Goal: Information Seeking & Learning: Learn about a topic

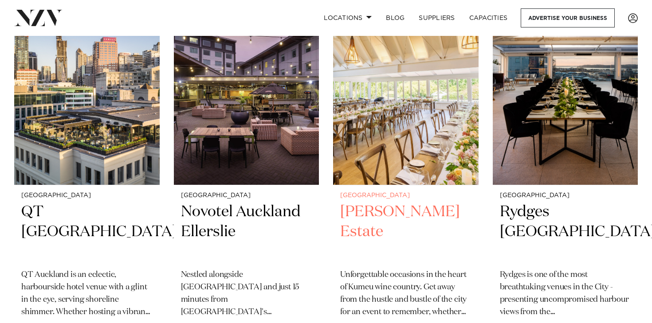
scroll to position [214, 0]
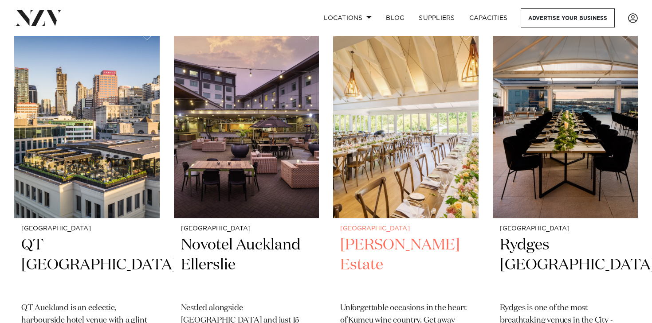
click at [396, 193] on img at bounding box center [405, 120] width 145 height 195
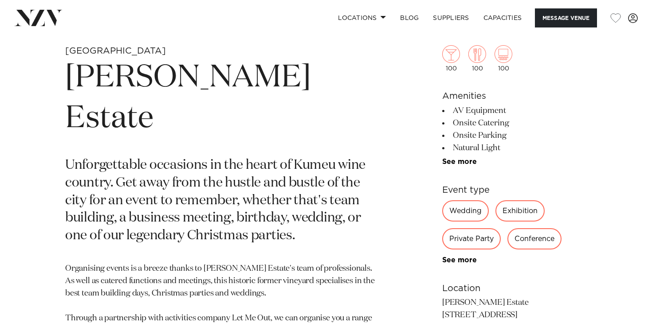
scroll to position [344, 0]
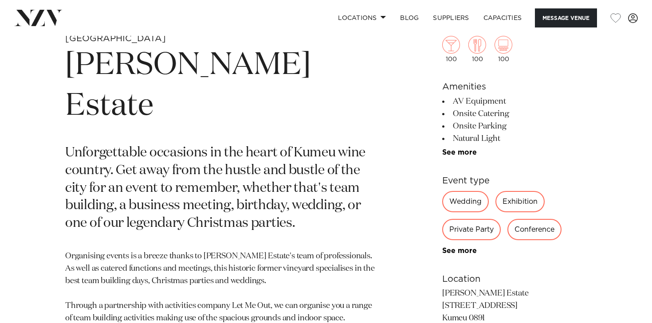
click at [472, 228] on div "Private Party" at bounding box center [471, 229] width 59 height 21
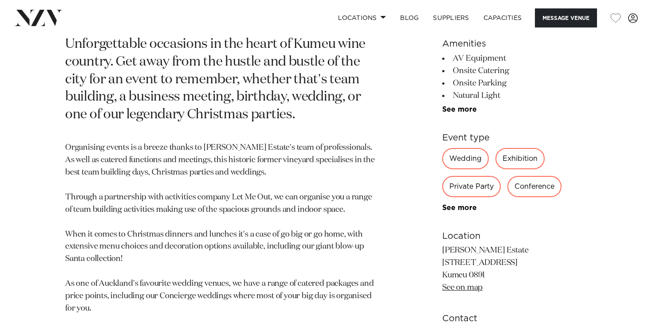
scroll to position [504, 0]
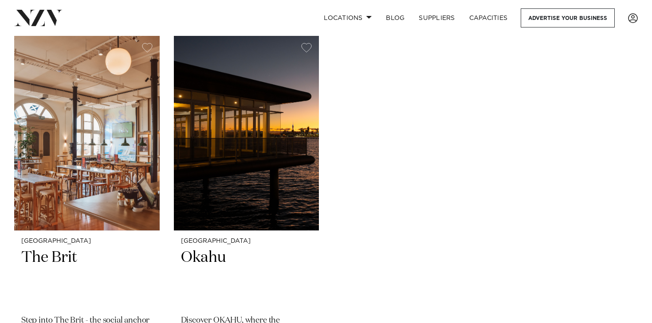
scroll to position [4857, 0]
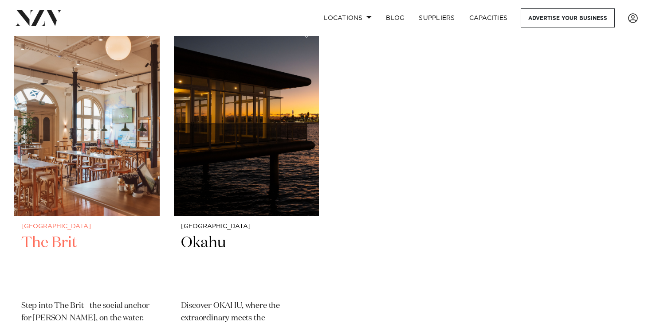
click at [113, 178] on img at bounding box center [86, 118] width 145 height 195
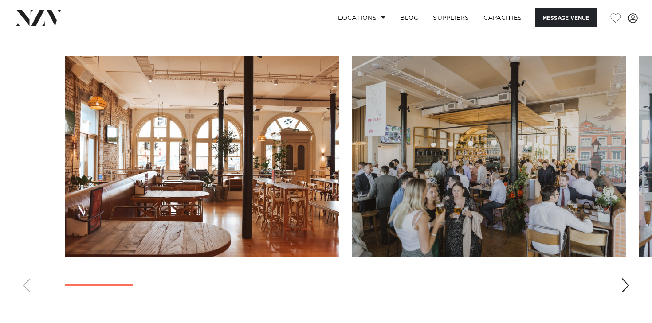
scroll to position [856, 0]
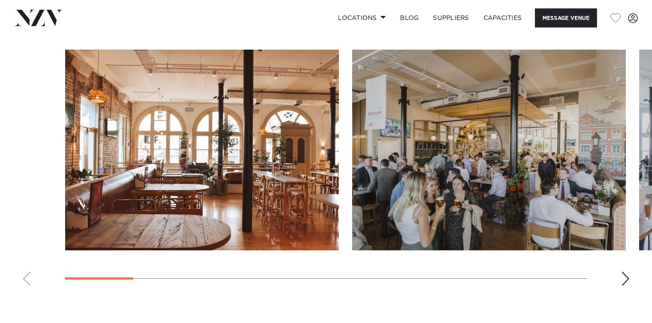
click at [623, 279] on div "Next slide" at bounding box center [625, 279] width 9 height 14
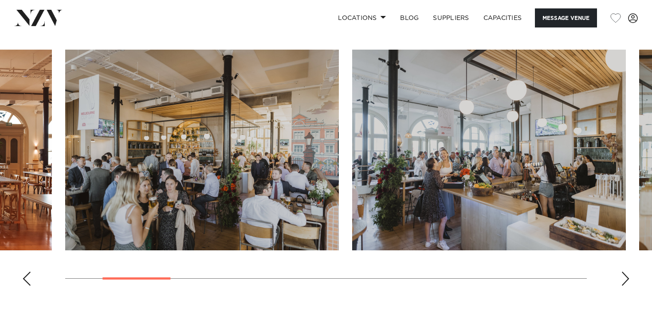
click at [623, 279] on div "Next slide" at bounding box center [625, 279] width 9 height 14
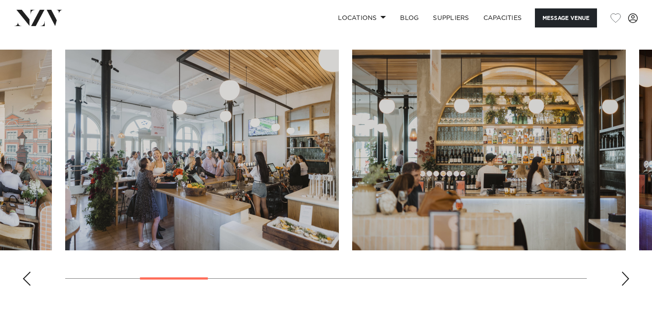
click at [623, 279] on div "Next slide" at bounding box center [625, 279] width 9 height 14
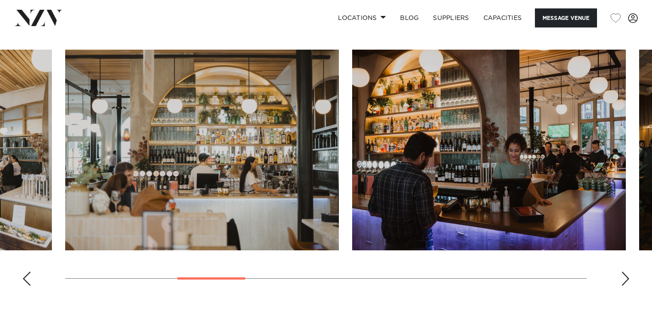
click at [623, 279] on div "Next slide" at bounding box center [625, 279] width 9 height 14
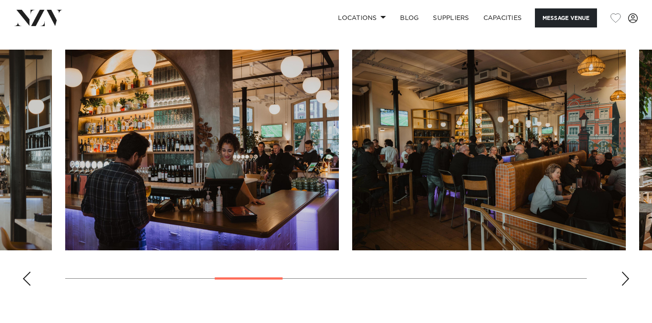
click at [623, 279] on div "Next slide" at bounding box center [625, 279] width 9 height 14
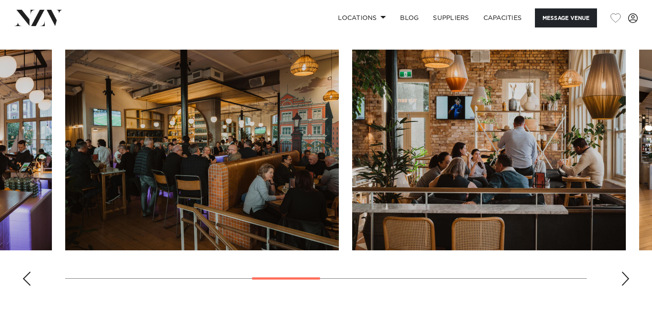
click at [623, 279] on div "Next slide" at bounding box center [625, 279] width 9 height 14
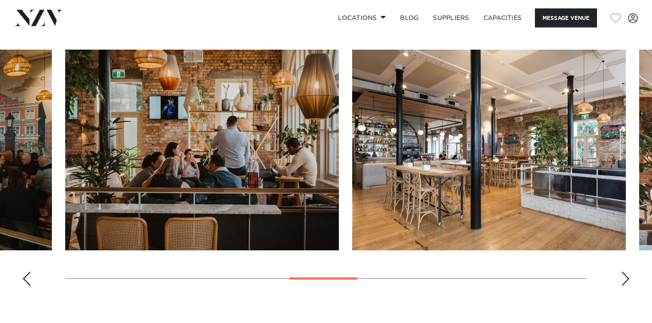
click at [623, 279] on div "Next slide" at bounding box center [625, 279] width 9 height 14
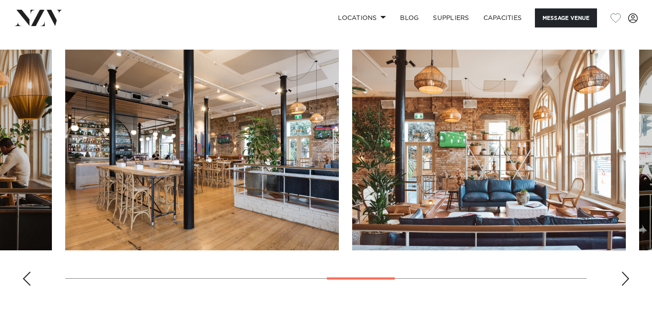
click at [623, 279] on div "Next slide" at bounding box center [625, 279] width 9 height 14
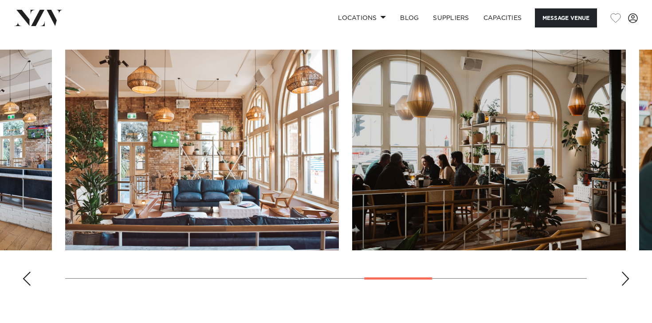
click at [623, 279] on div "Next slide" at bounding box center [625, 279] width 9 height 14
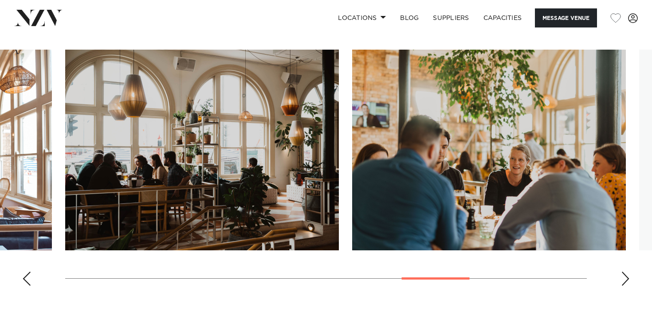
click at [623, 279] on div "Next slide" at bounding box center [625, 279] width 9 height 14
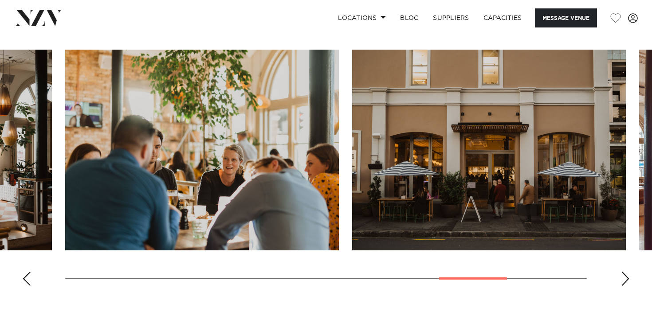
click at [623, 279] on div "Next slide" at bounding box center [625, 279] width 9 height 14
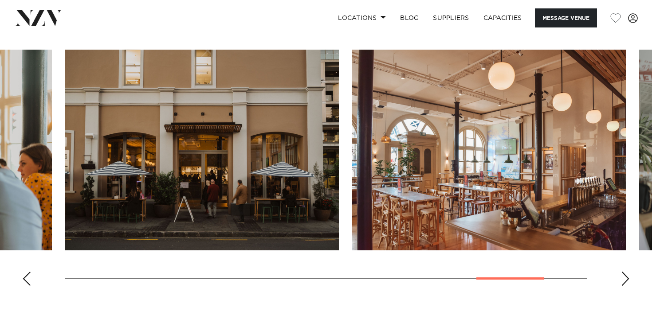
click at [623, 279] on div "Next slide" at bounding box center [625, 279] width 9 height 14
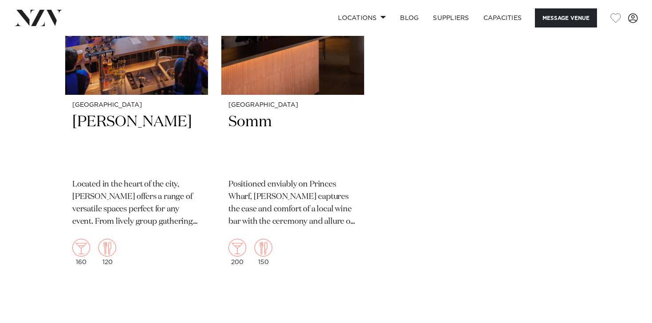
scroll to position [1482, 0]
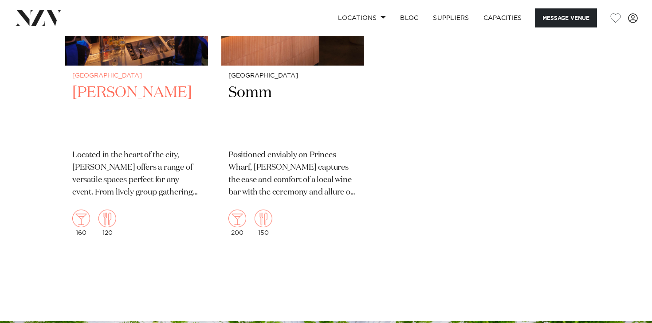
click at [138, 101] on h2 "[PERSON_NAME]" at bounding box center [136, 113] width 129 height 60
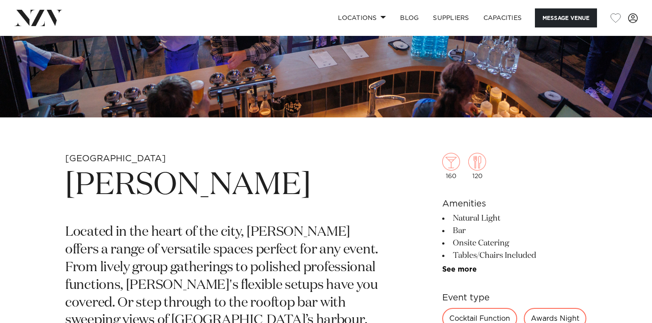
scroll to position [215, 0]
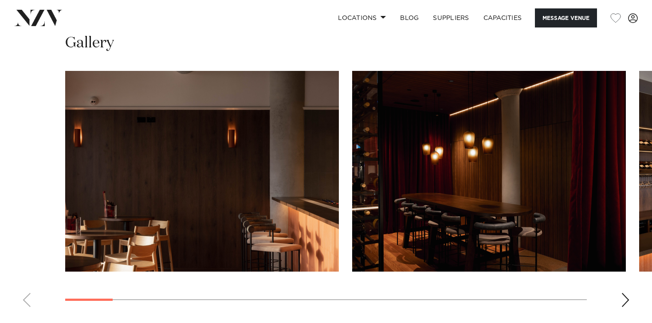
scroll to position [834, 0]
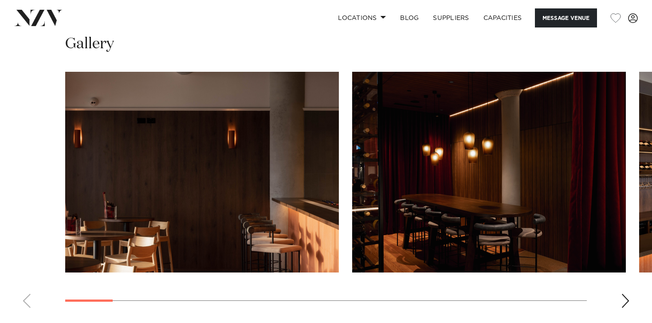
click at [623, 296] on div "Next slide" at bounding box center [625, 301] width 9 height 14
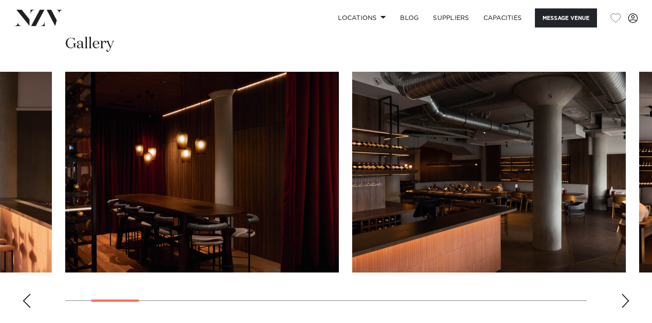
click at [623, 296] on div "Next slide" at bounding box center [625, 301] width 9 height 14
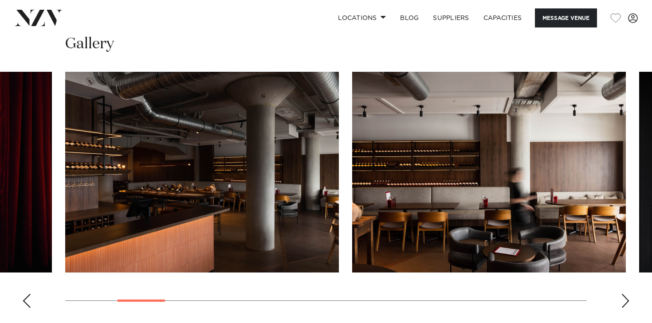
click at [624, 303] on div "Next slide" at bounding box center [625, 301] width 9 height 14
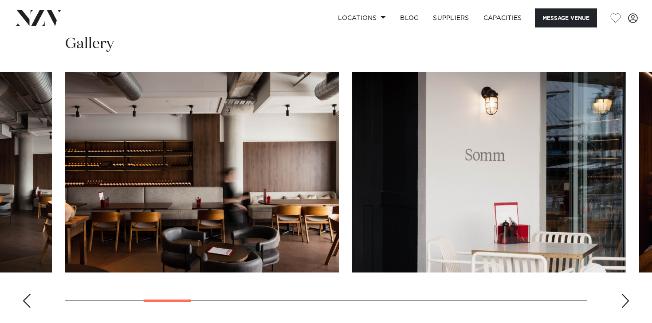
click at [624, 303] on div "Next slide" at bounding box center [625, 301] width 9 height 14
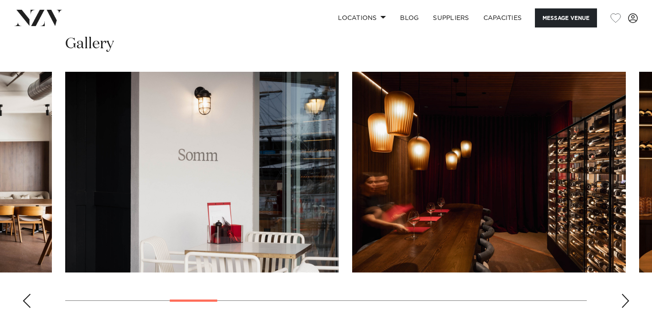
click at [624, 303] on div "Next slide" at bounding box center [625, 301] width 9 height 14
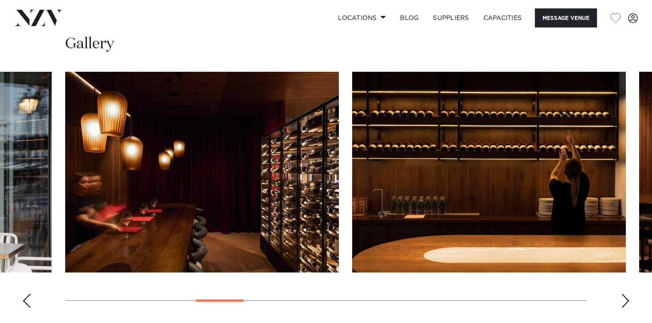
click at [624, 303] on div "Next slide" at bounding box center [625, 301] width 9 height 14
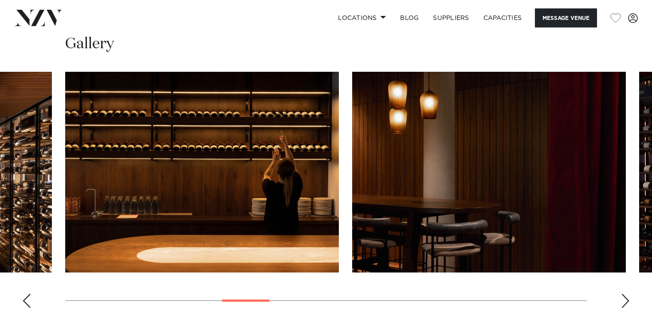
click at [624, 303] on div "Next slide" at bounding box center [625, 301] width 9 height 14
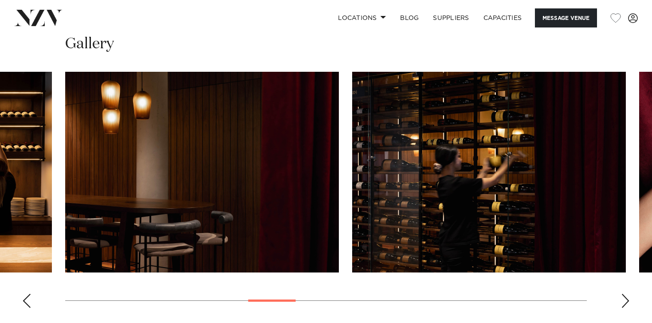
click at [624, 303] on div "Next slide" at bounding box center [625, 301] width 9 height 14
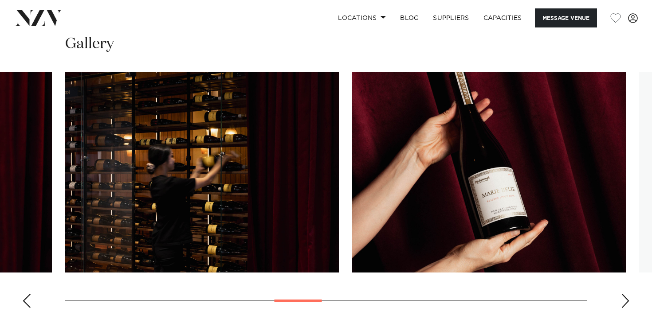
click at [624, 303] on div "Next slide" at bounding box center [625, 301] width 9 height 14
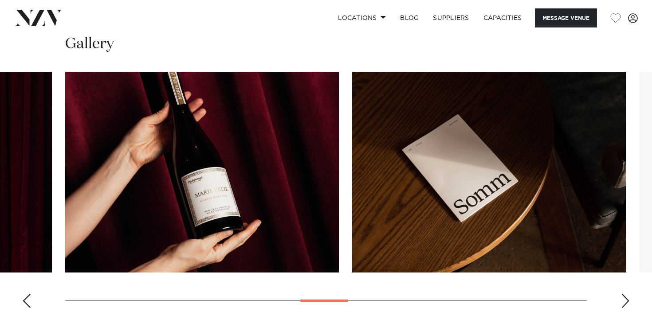
click at [624, 303] on div "Next slide" at bounding box center [625, 301] width 9 height 14
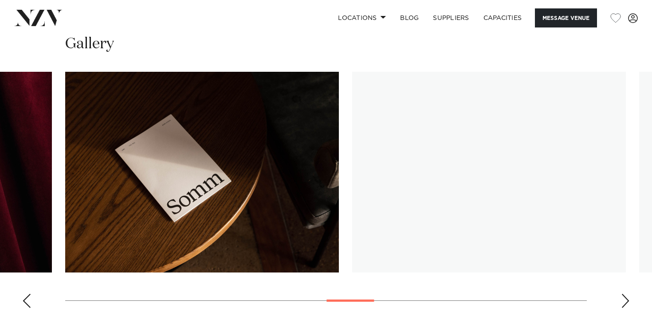
click at [624, 303] on div "Next slide" at bounding box center [625, 301] width 9 height 14
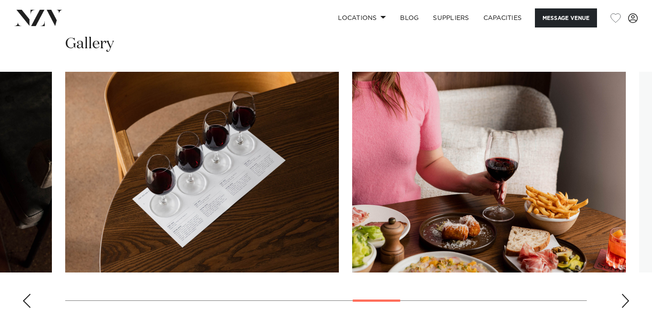
click at [624, 303] on div "Next slide" at bounding box center [625, 301] width 9 height 14
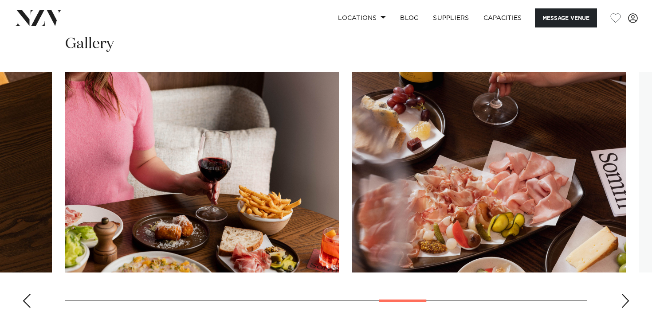
click at [624, 303] on div "Next slide" at bounding box center [625, 301] width 9 height 14
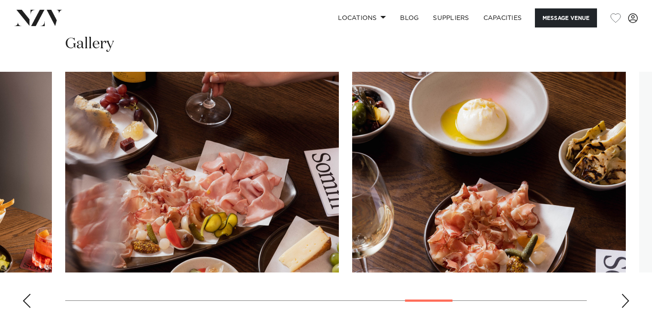
click at [624, 303] on div "Next slide" at bounding box center [625, 301] width 9 height 14
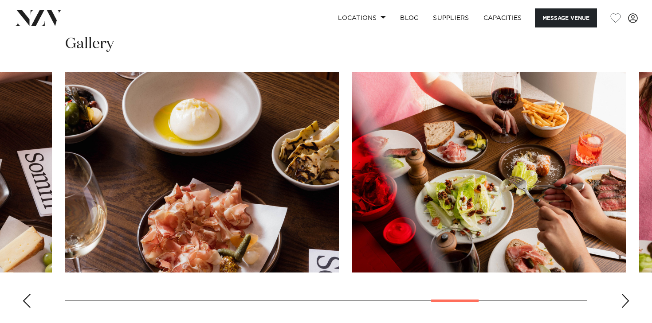
click at [624, 303] on div "Next slide" at bounding box center [625, 301] width 9 height 14
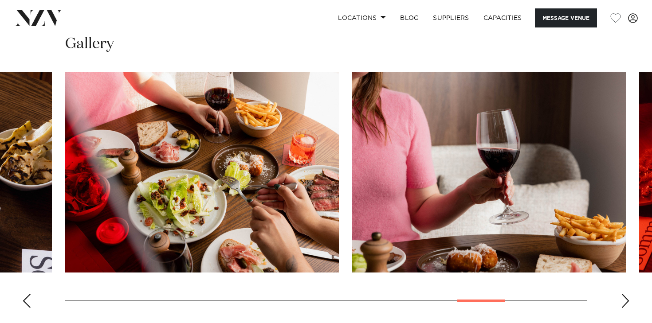
click at [624, 303] on div "Next slide" at bounding box center [625, 301] width 9 height 14
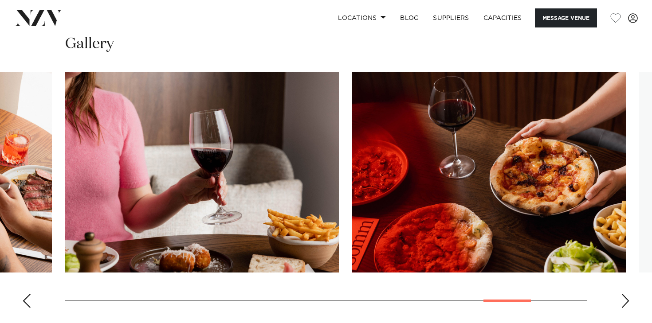
click at [624, 303] on div "Next slide" at bounding box center [625, 301] width 9 height 14
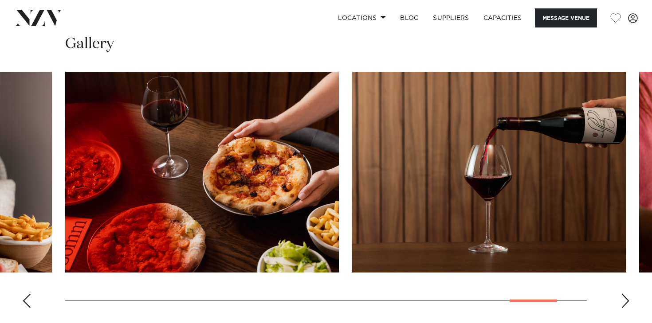
click at [624, 303] on div "Next slide" at bounding box center [625, 301] width 9 height 14
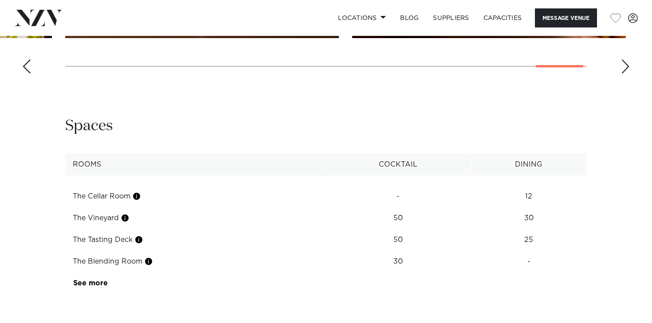
scroll to position [1144, 0]
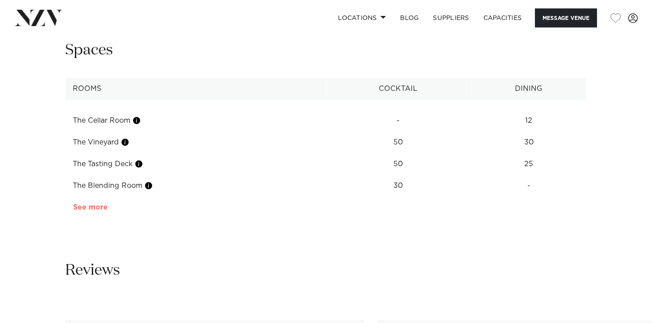
click at [98, 209] on link "See more" at bounding box center [107, 207] width 69 height 7
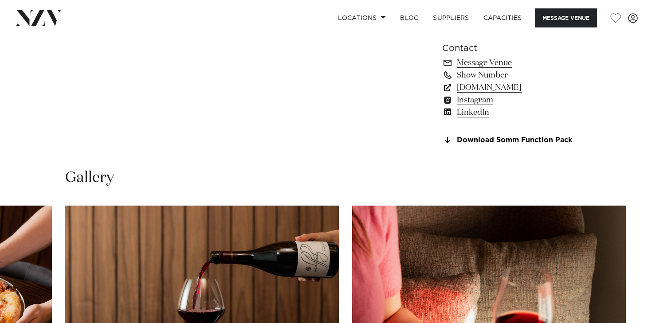
scroll to position [619, 0]
